Goal: Find specific page/section: Find specific page/section

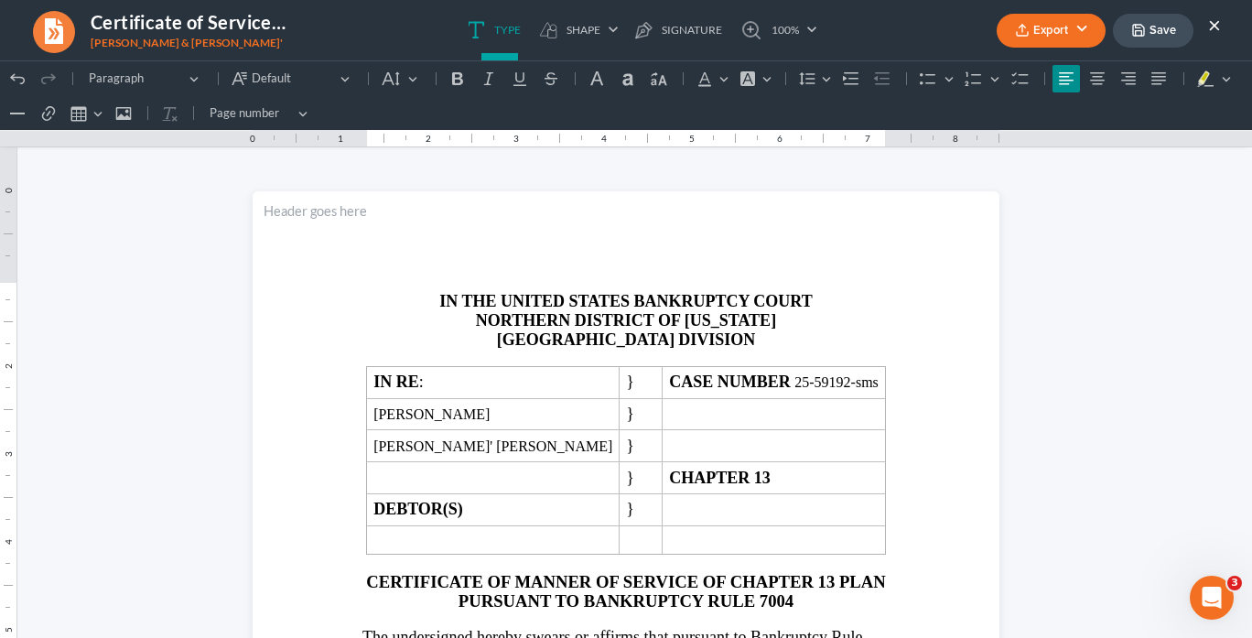
click at [1217, 20] on button "×" at bounding box center [1215, 25] width 13 height 22
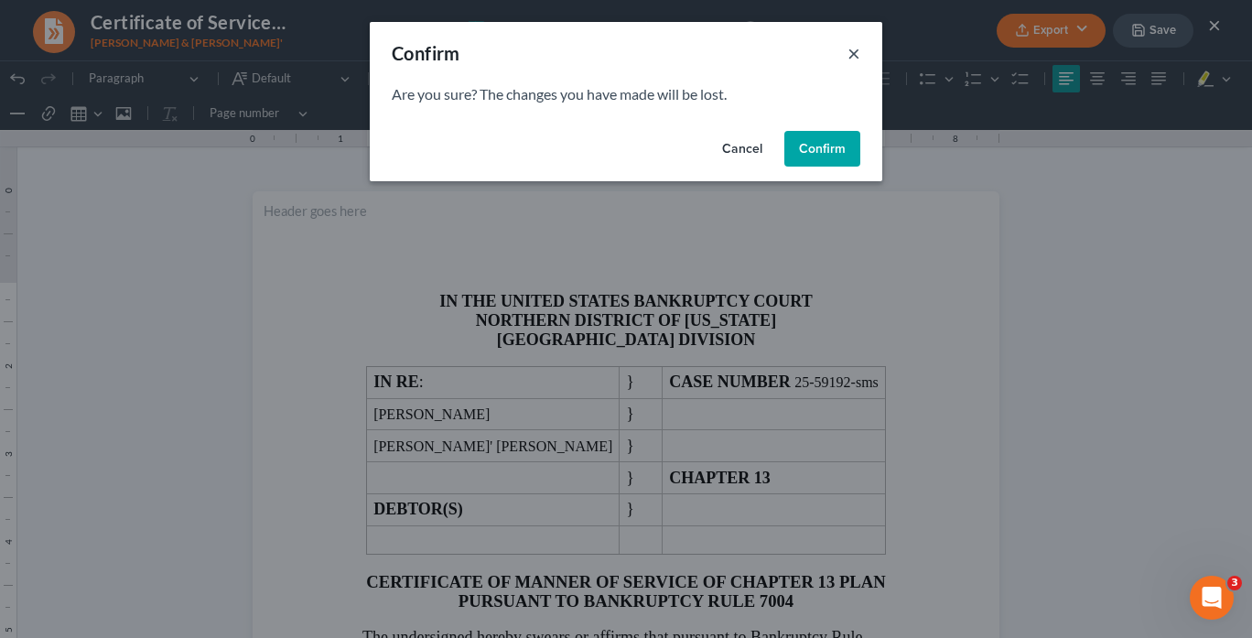
click at [853, 50] on button "×" at bounding box center [854, 53] width 13 height 22
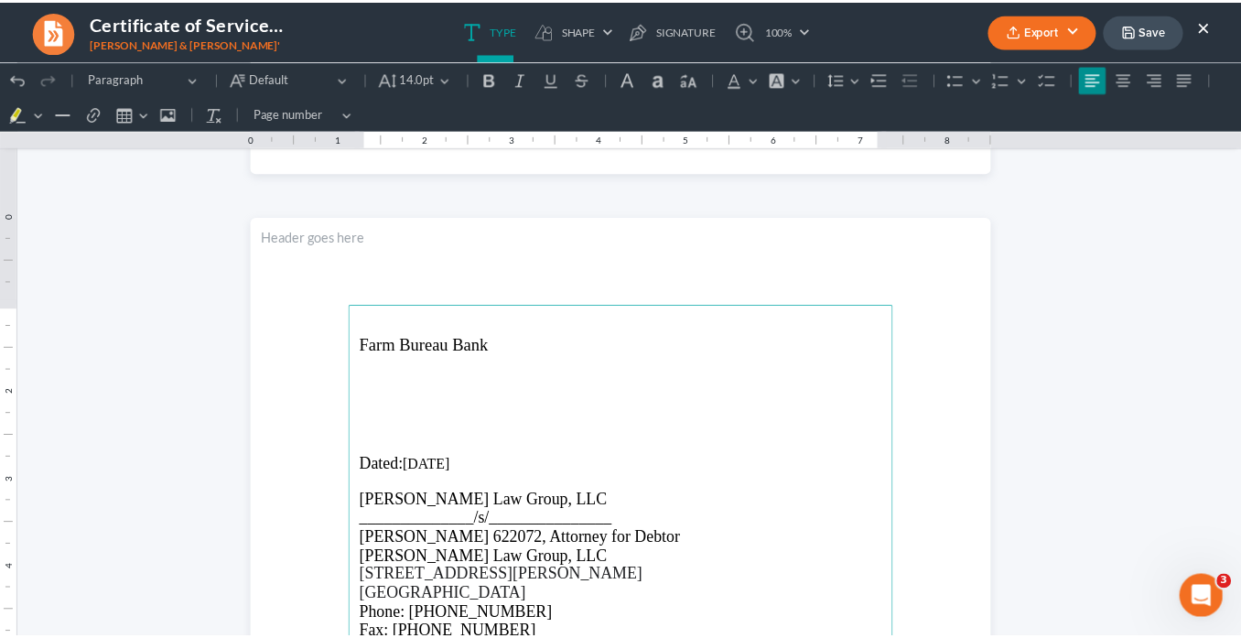
scroll to position [840, 0]
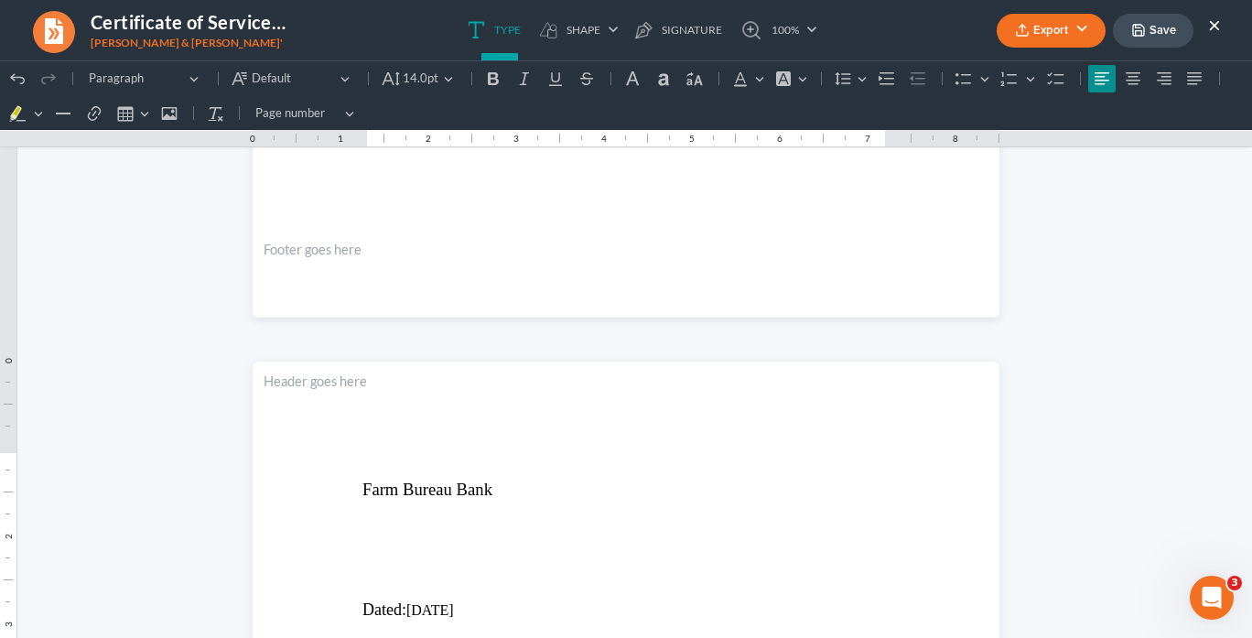
click at [1212, 31] on button "×" at bounding box center [1215, 25] width 13 height 22
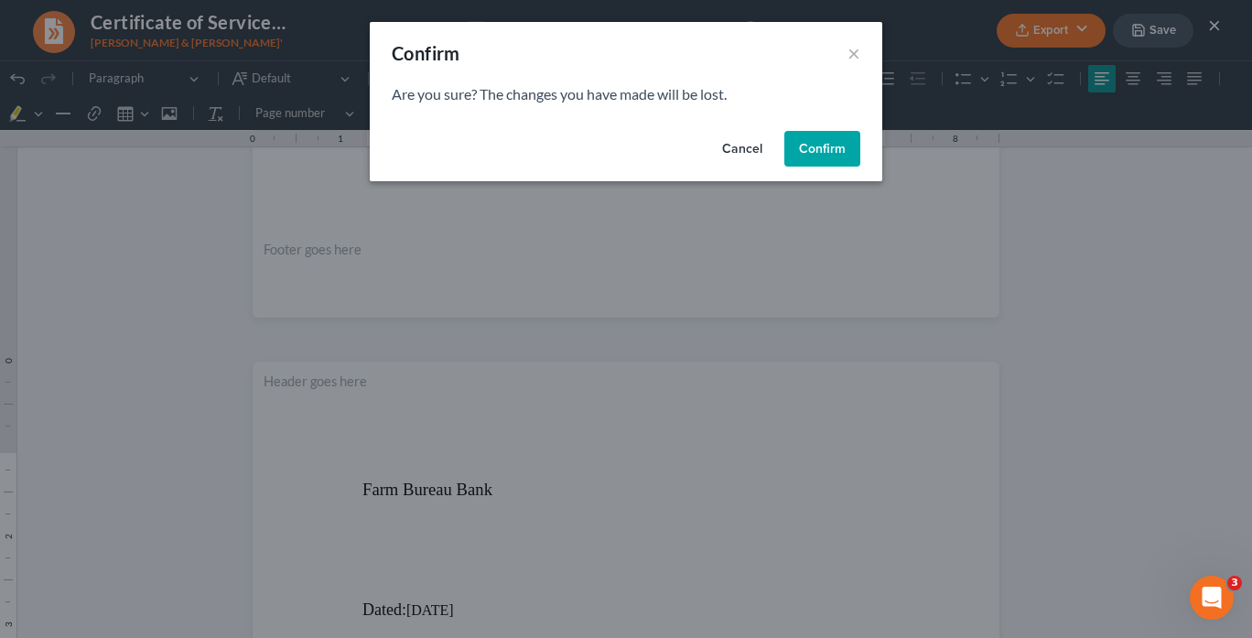
click at [828, 156] on button "Confirm" at bounding box center [823, 149] width 76 height 37
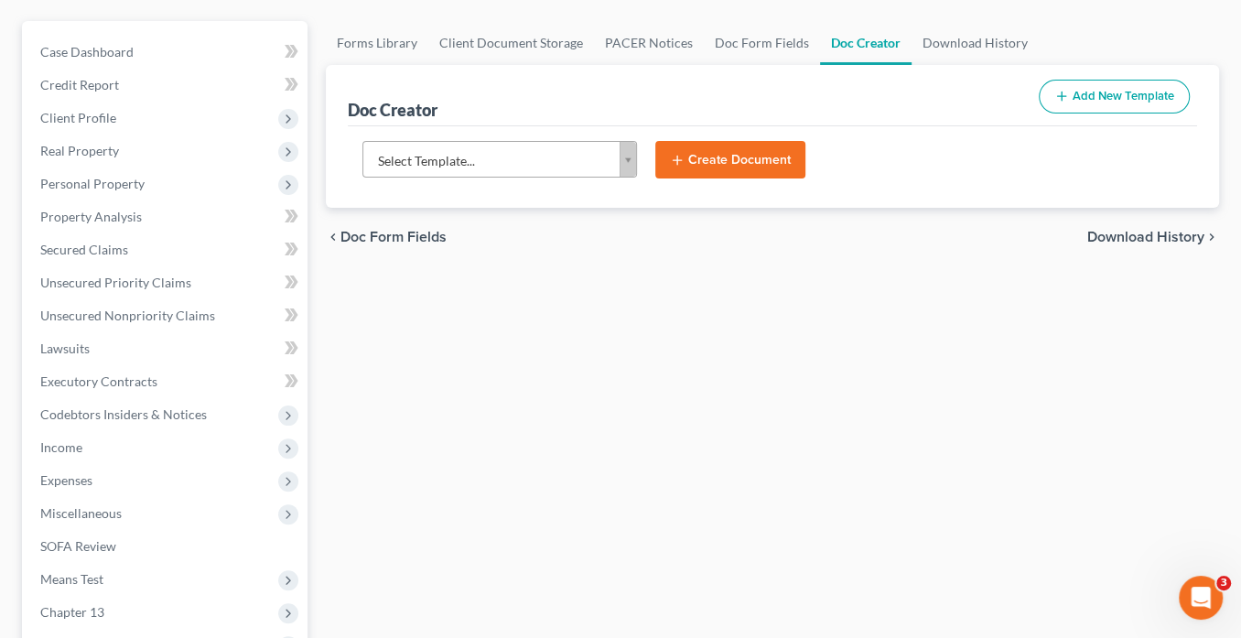
scroll to position [0, 0]
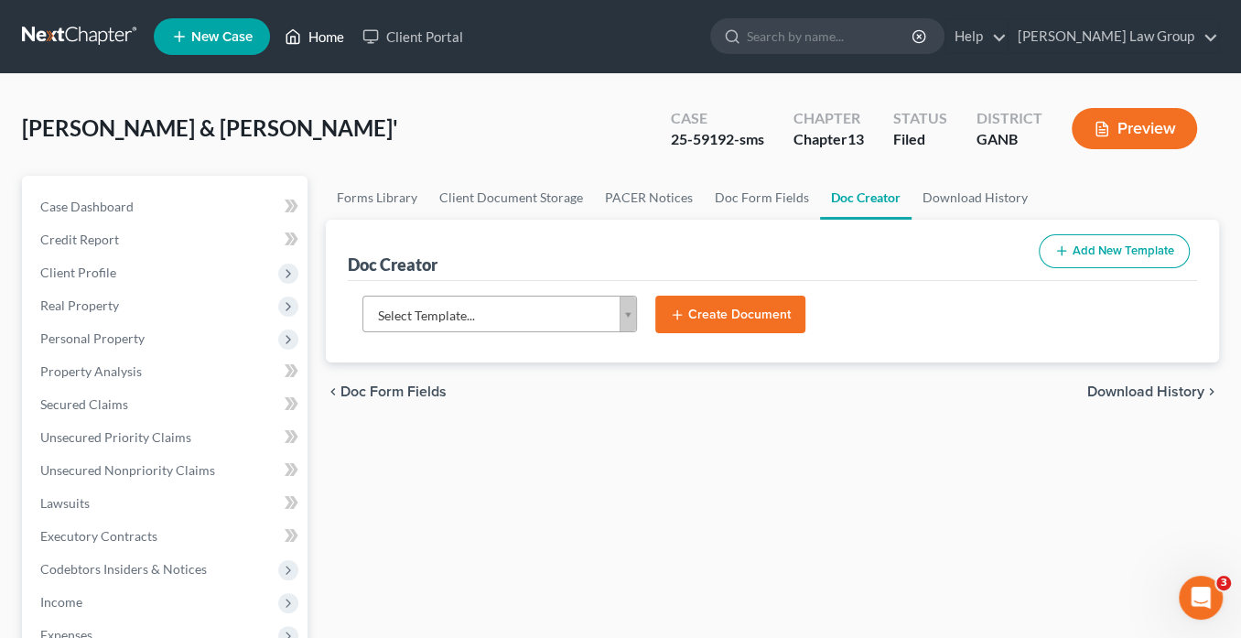
click at [327, 39] on link "Home" at bounding box center [315, 36] width 78 height 33
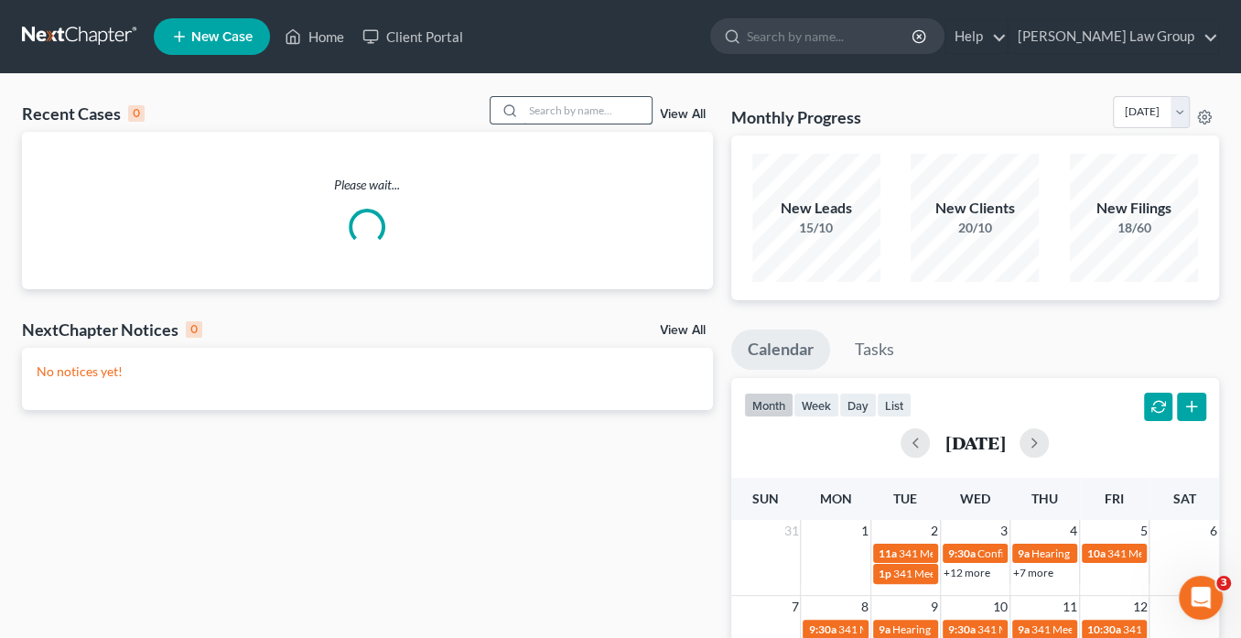
click at [534, 106] on input "search" at bounding box center [588, 110] width 128 height 27
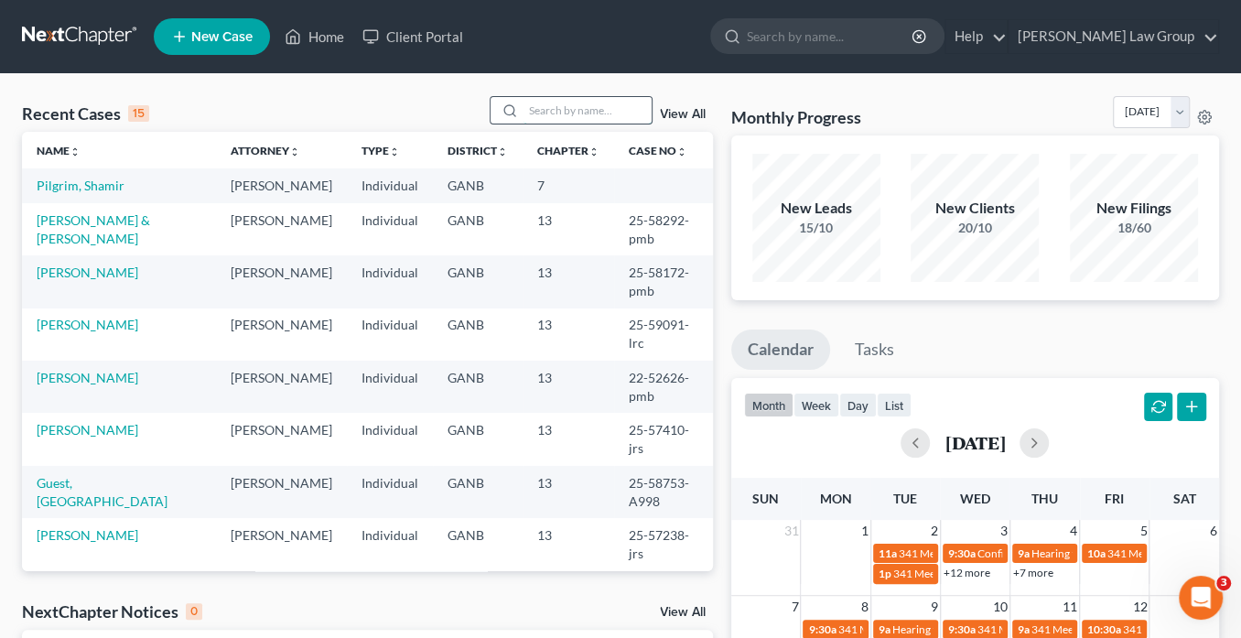
paste input "25-53795"
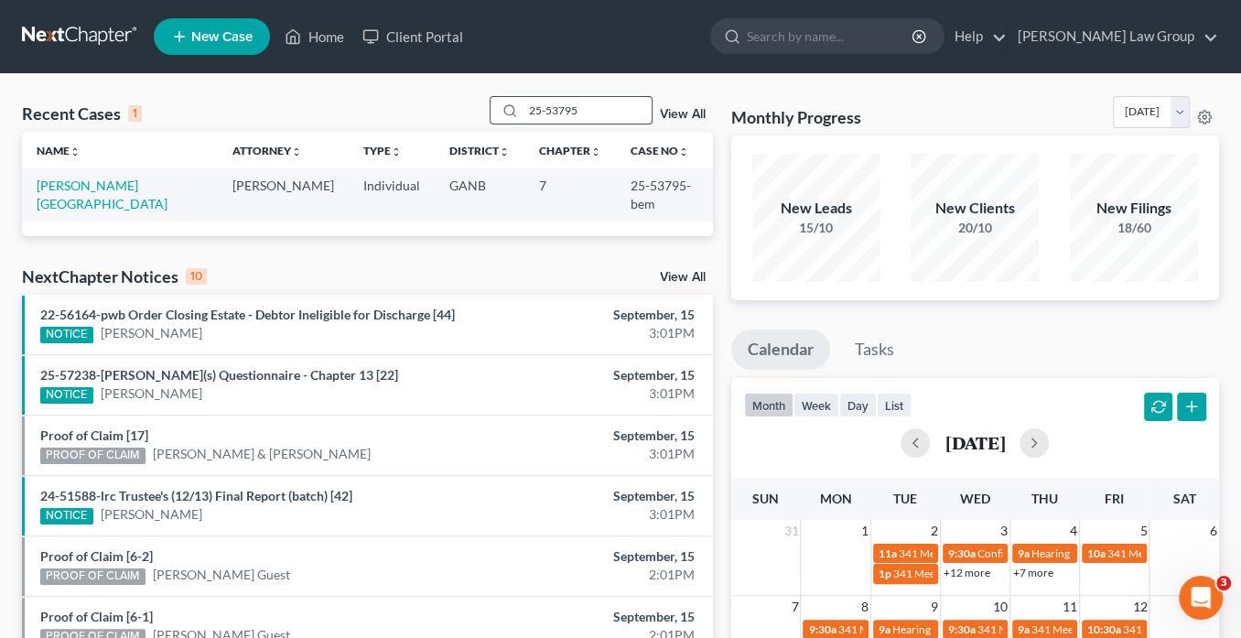
click at [597, 111] on input "25-53795" at bounding box center [588, 110] width 128 height 27
type input "25-53795"
